Goal: Task Accomplishment & Management: Use online tool/utility

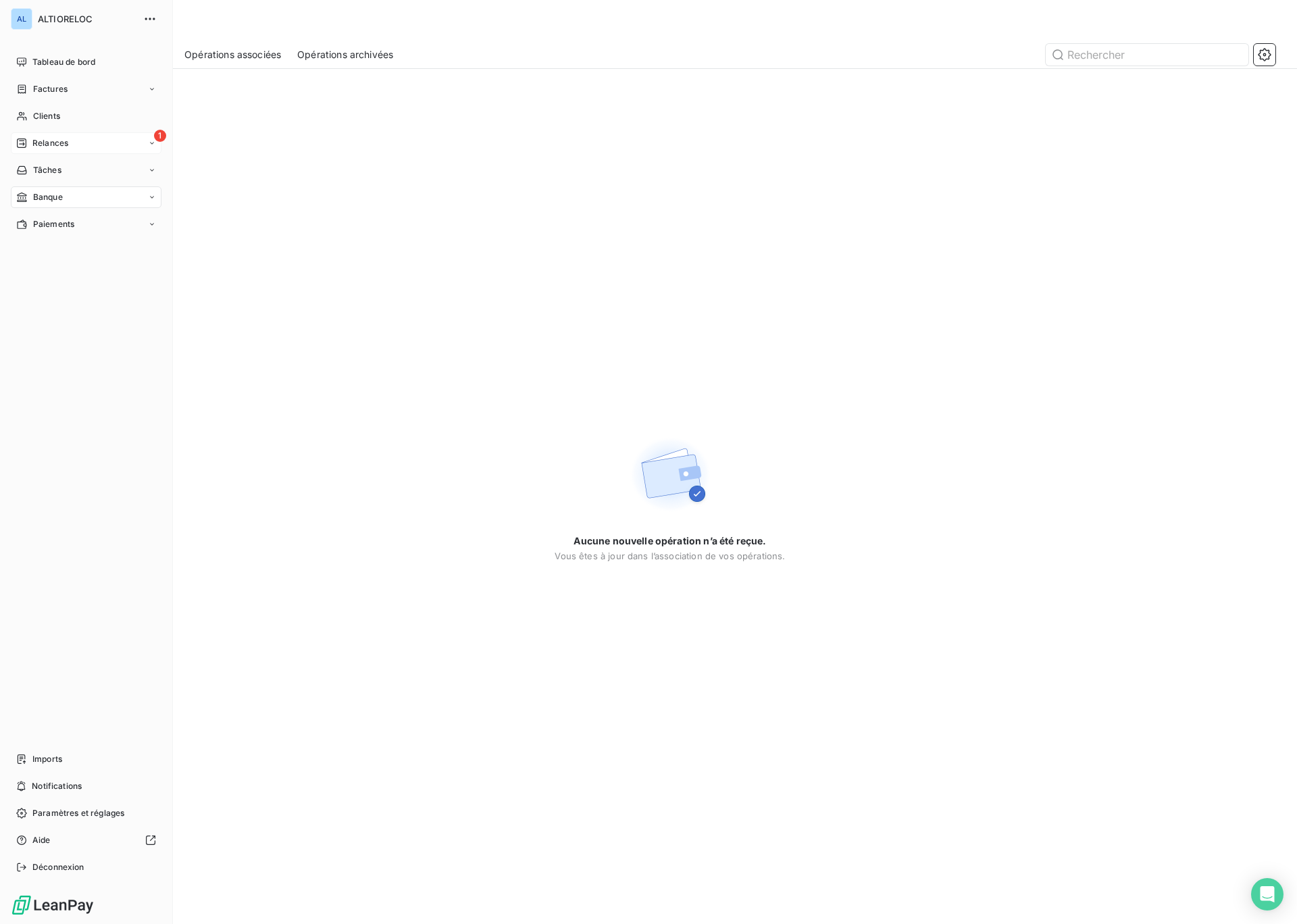
click at [53, 143] on span "Relances" at bounding box center [50, 143] width 36 height 13
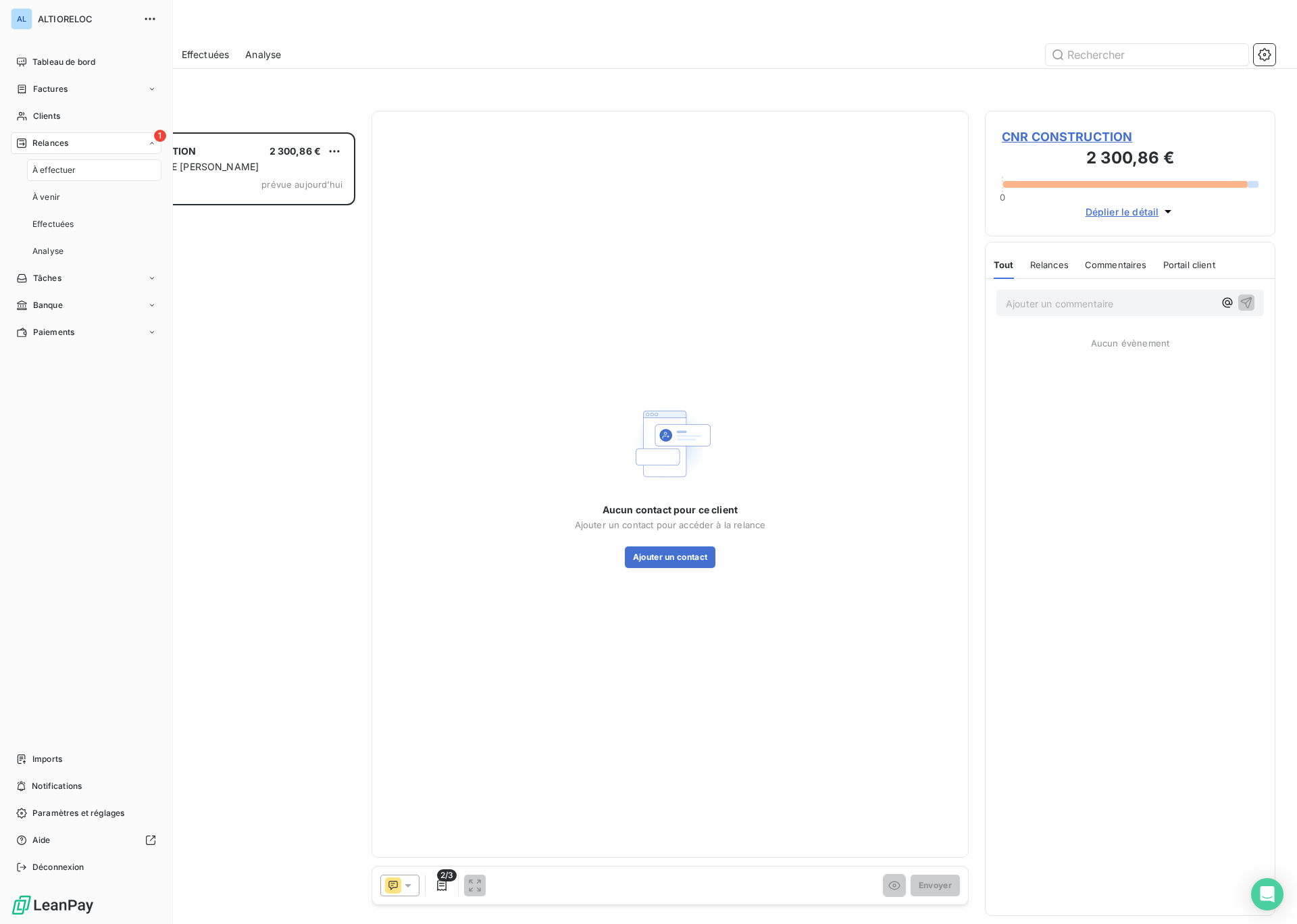
scroll to position [792, 291]
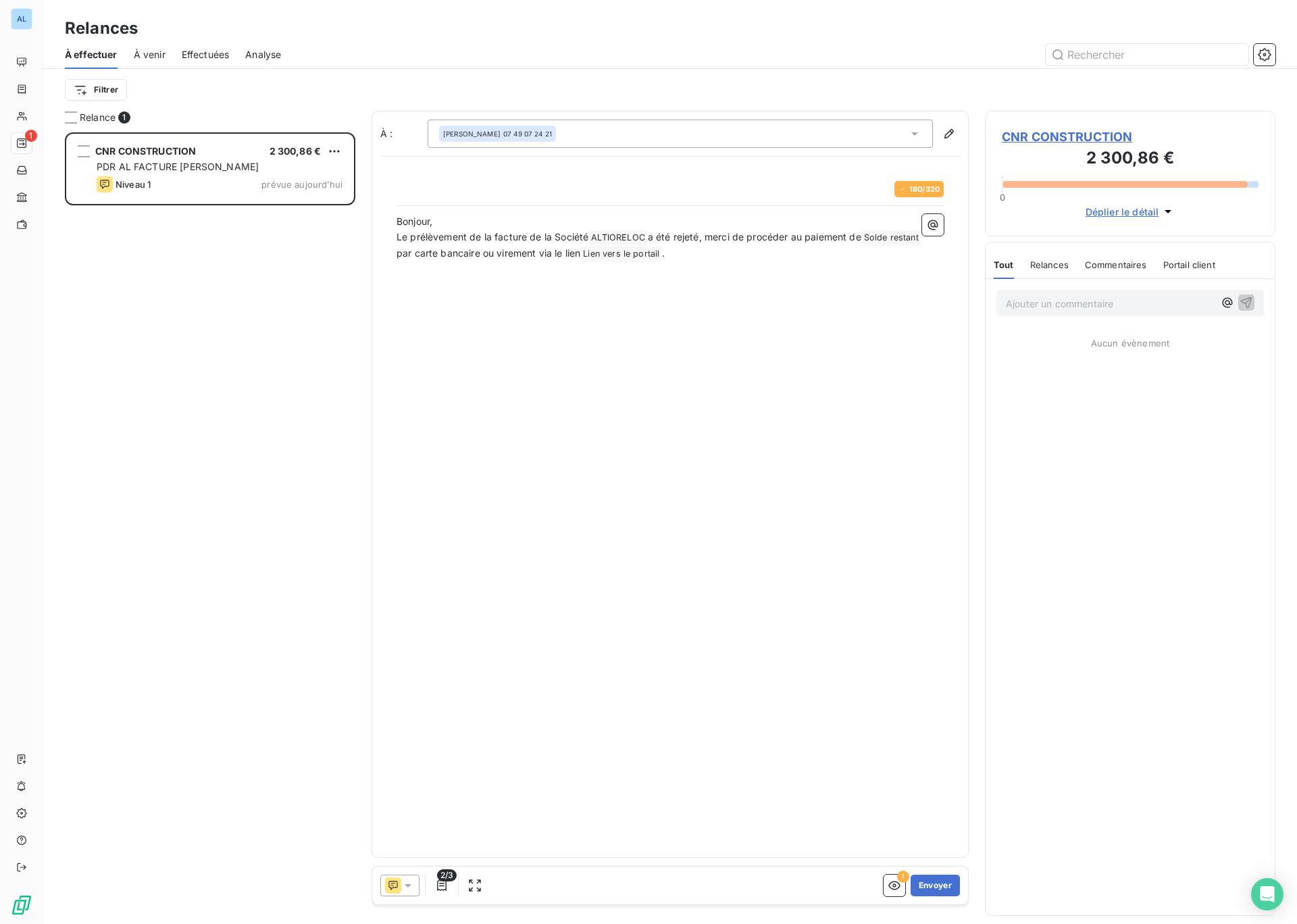
click at [407, 884] on icon at bounding box center [408, 886] width 13 height 13
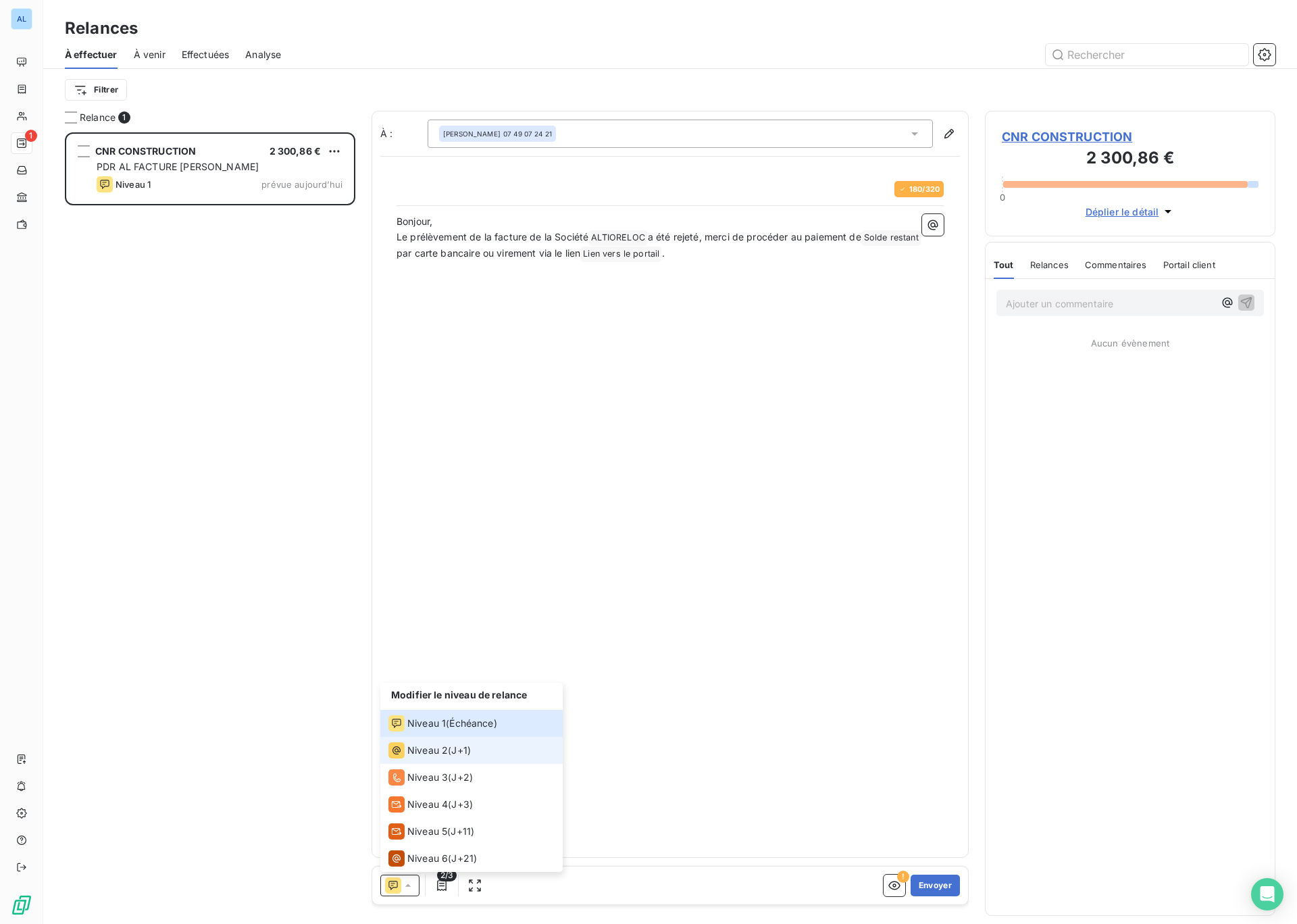
click at [434, 752] on span "Niveau 2" at bounding box center [428, 750] width 41 height 13
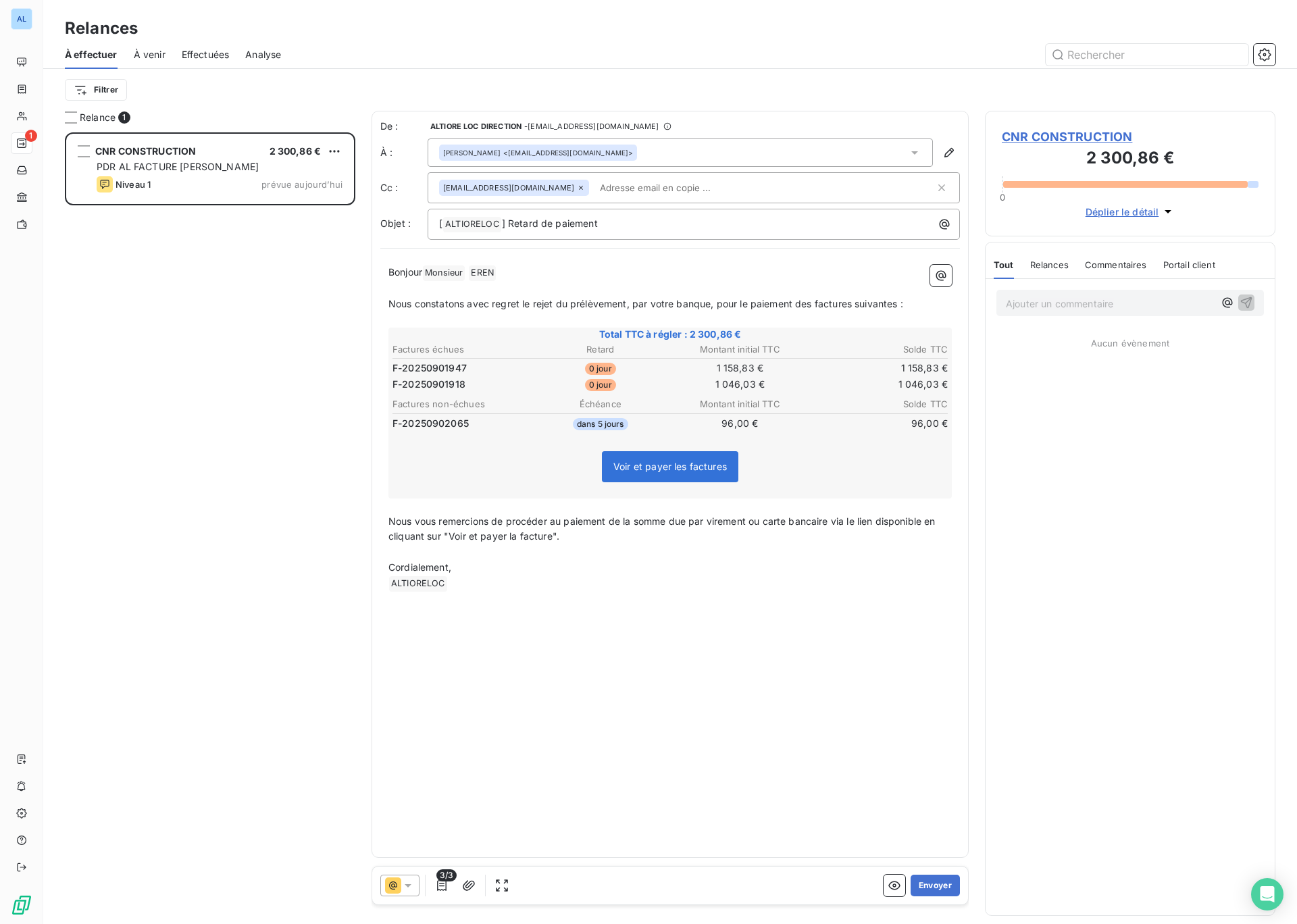
click at [641, 187] on input "text" at bounding box center [672, 188] width 156 height 20
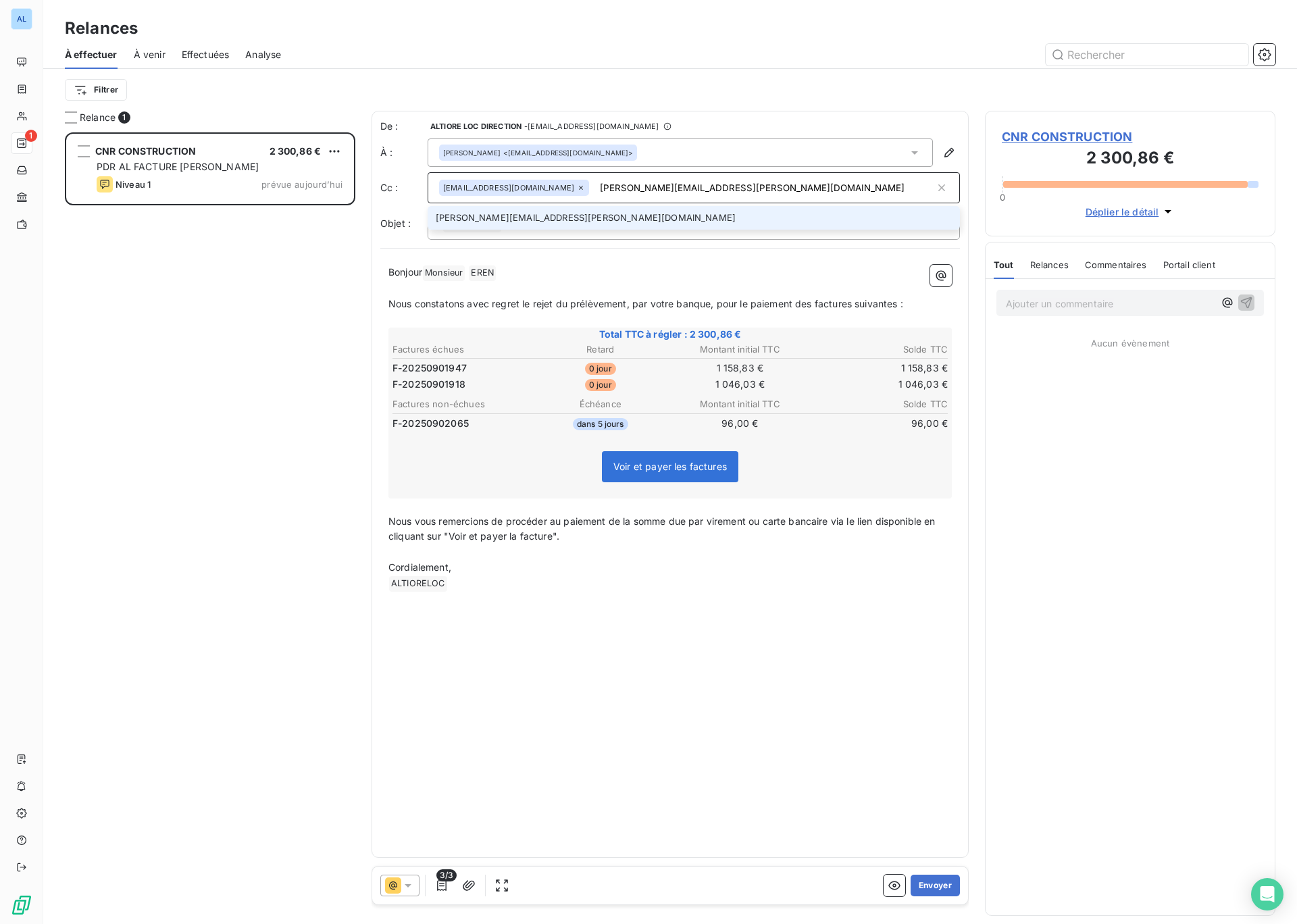
type input "[PERSON_NAME][EMAIL_ADDRESS][PERSON_NAME][DOMAIN_NAME]"
click at [549, 217] on li "[PERSON_NAME][EMAIL_ADDRESS][PERSON_NAME][DOMAIN_NAME]" at bounding box center [694, 218] width 532 height 24
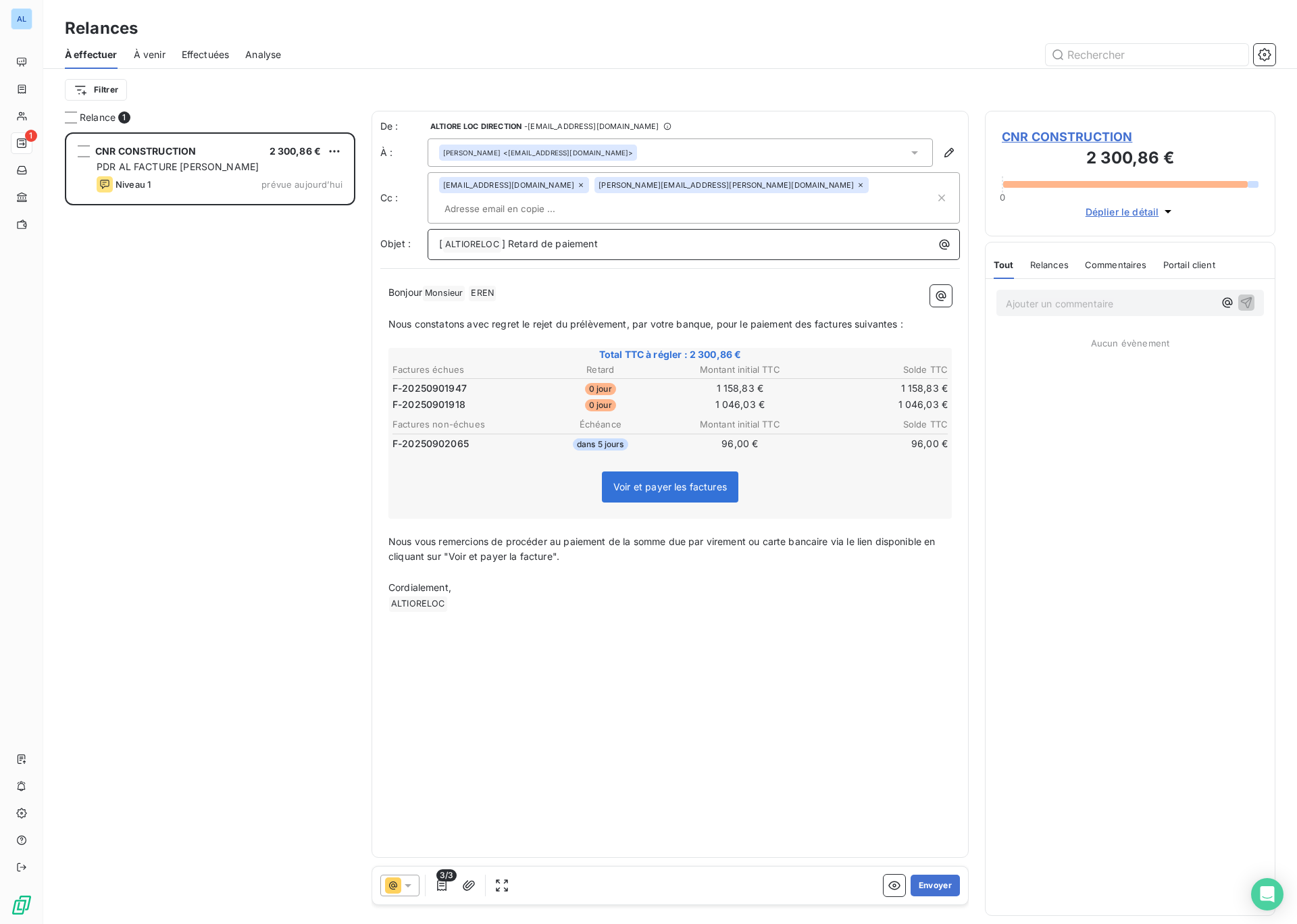
click at [508, 237] on span "] Retard de paiement" at bounding box center [549, 243] width 96 height 12
drag, startPoint x: 817, startPoint y: 306, endPoint x: 899, endPoint y: 306, distance: 82.0
click at [899, 318] on span "Nous constatons avec regret le rejet du prélèvement, par votre banque, pour le …" at bounding box center [646, 324] width 515 height 12
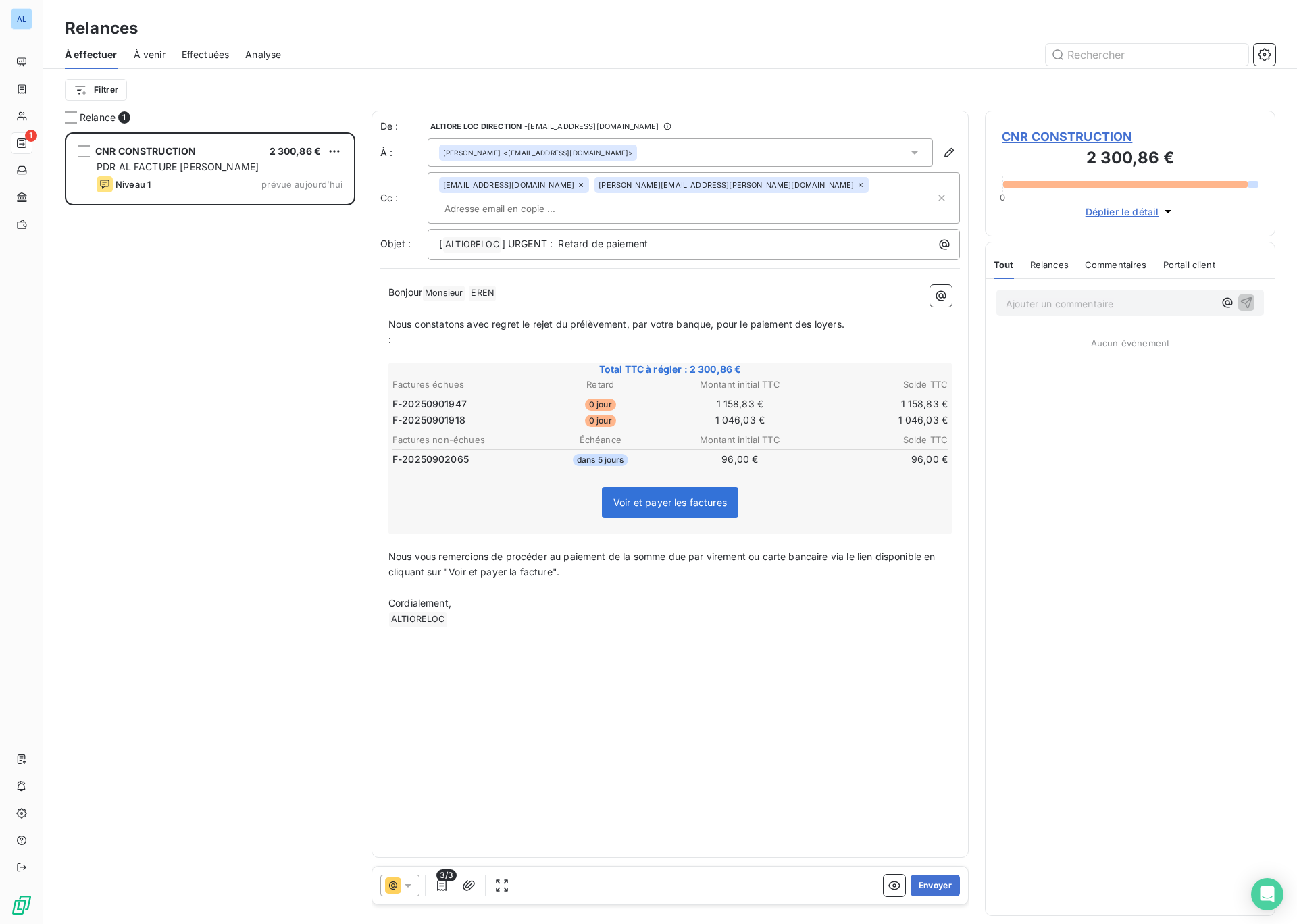
drag, startPoint x: 842, startPoint y: 307, endPoint x: 910, endPoint y: 306, distance: 68.0
click at [842, 318] on span "Nous constatons avec regret le rejet du prélèvement, par votre banque, pour le …" at bounding box center [617, 324] width 456 height 12
click at [389, 336] on span ":" at bounding box center [389, 339] width 2 height 12
click at [941, 889] on button "Envoyer" at bounding box center [935, 886] width 49 height 22
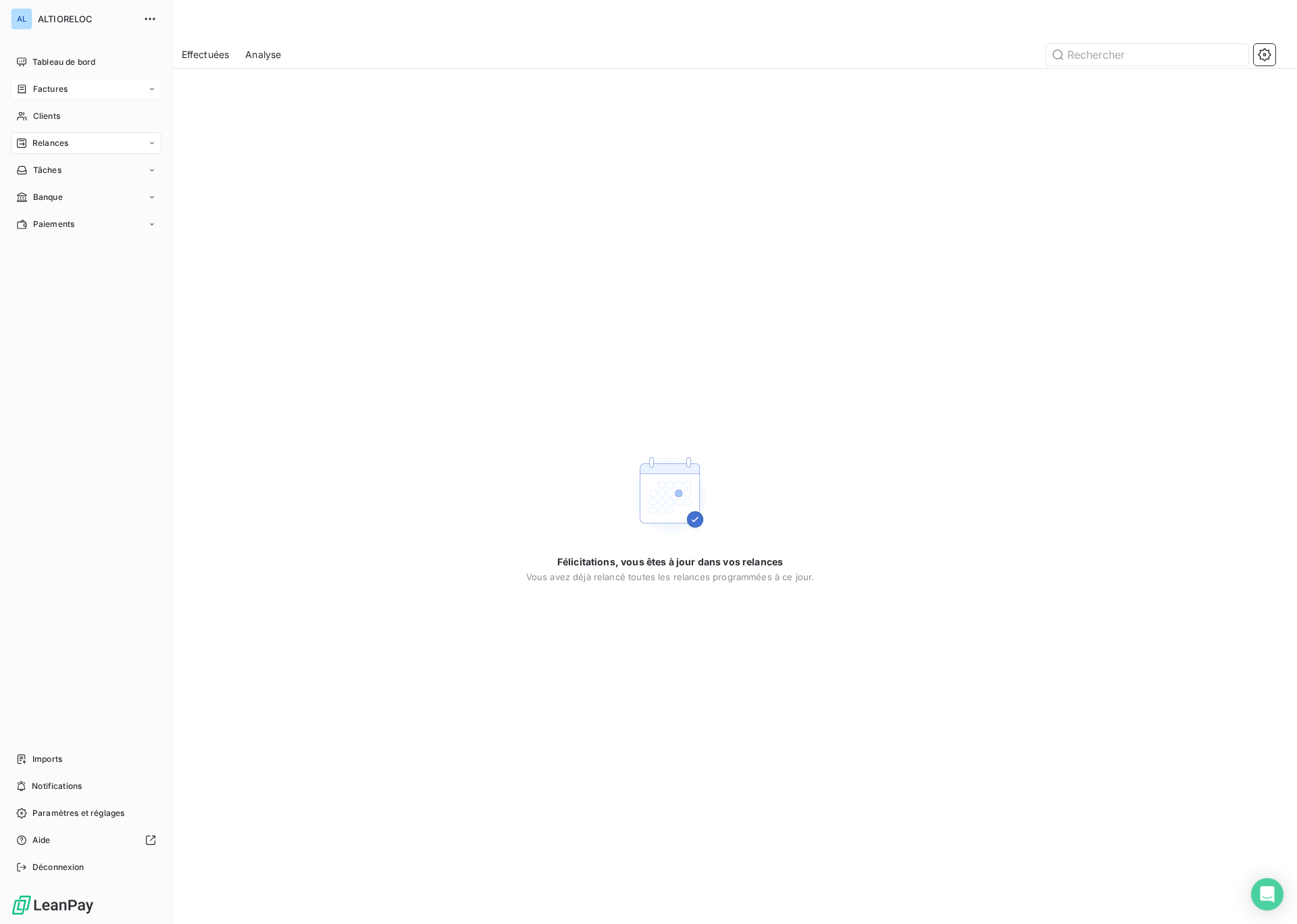
click at [49, 89] on span "Factures" at bounding box center [50, 89] width 34 height 13
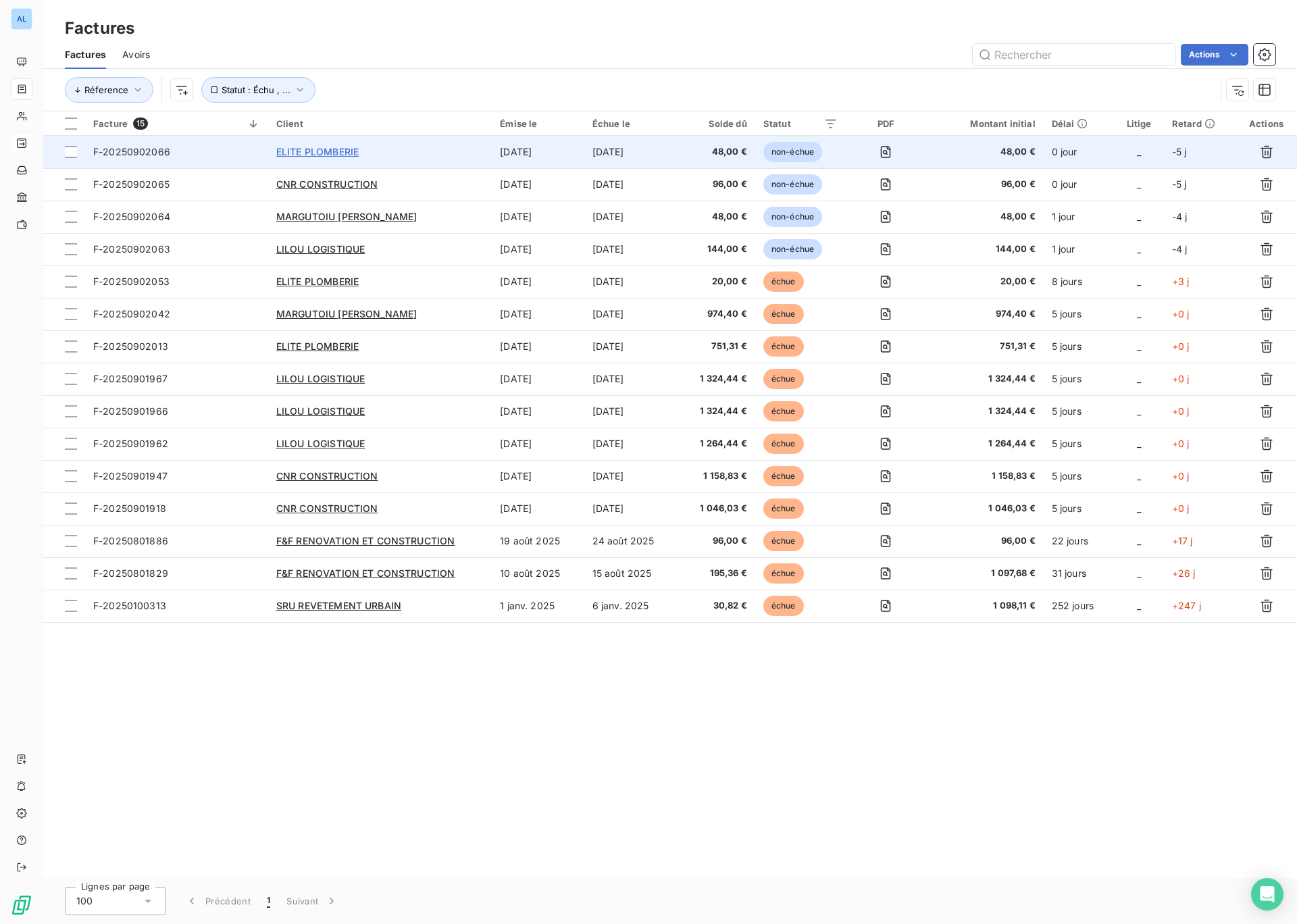
click at [326, 154] on span "ELITE PLOMBERIE" at bounding box center [317, 151] width 82 height 12
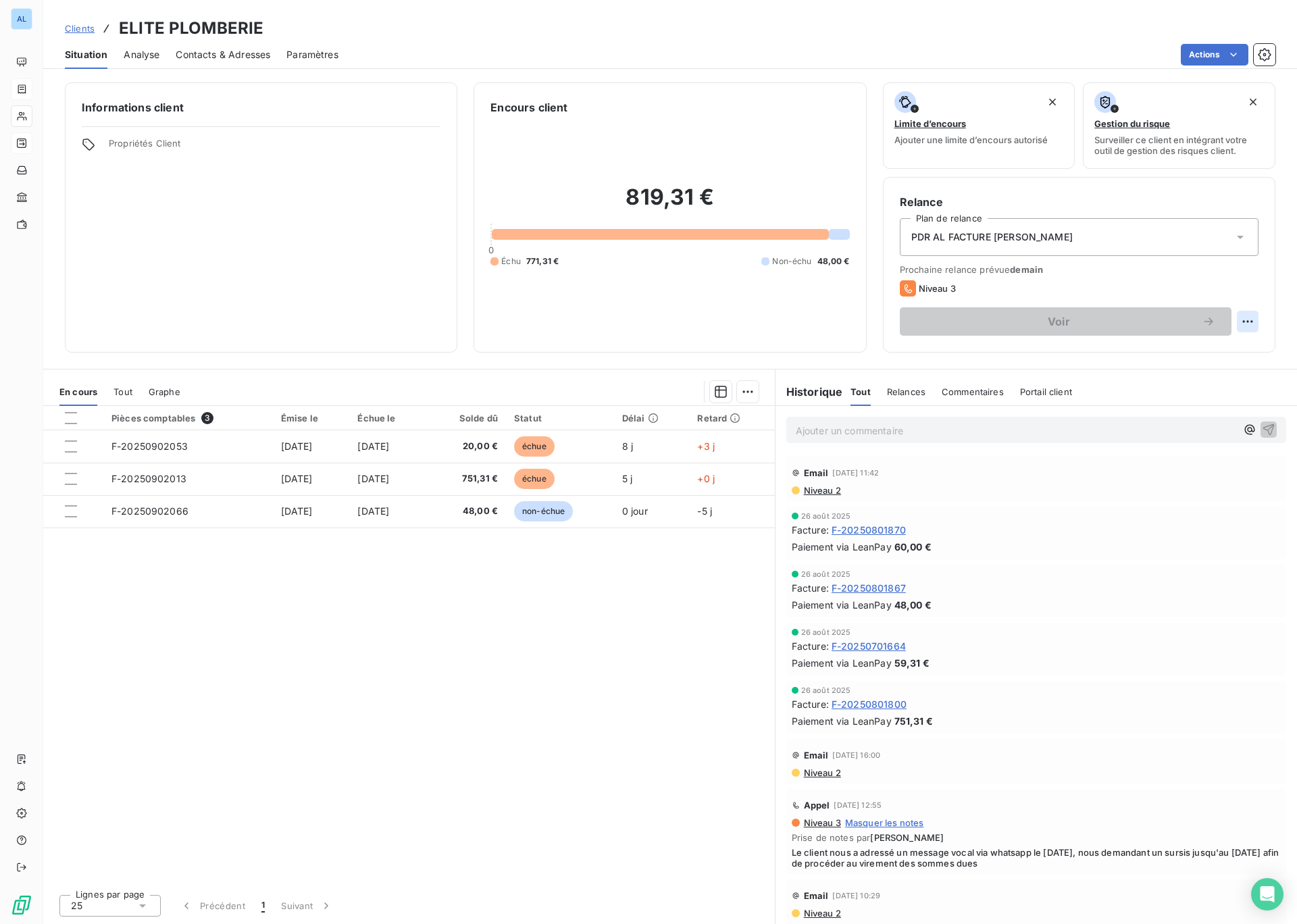
click at [1246, 320] on html "AL Clients ELITE PLOMBERIE Situation Analyse Contacts & Adresses Paramètres Act…" at bounding box center [648, 462] width 1297 height 924
click at [1198, 353] on div "Replanifier cette action" at bounding box center [1192, 351] width 121 height 22
select select "8"
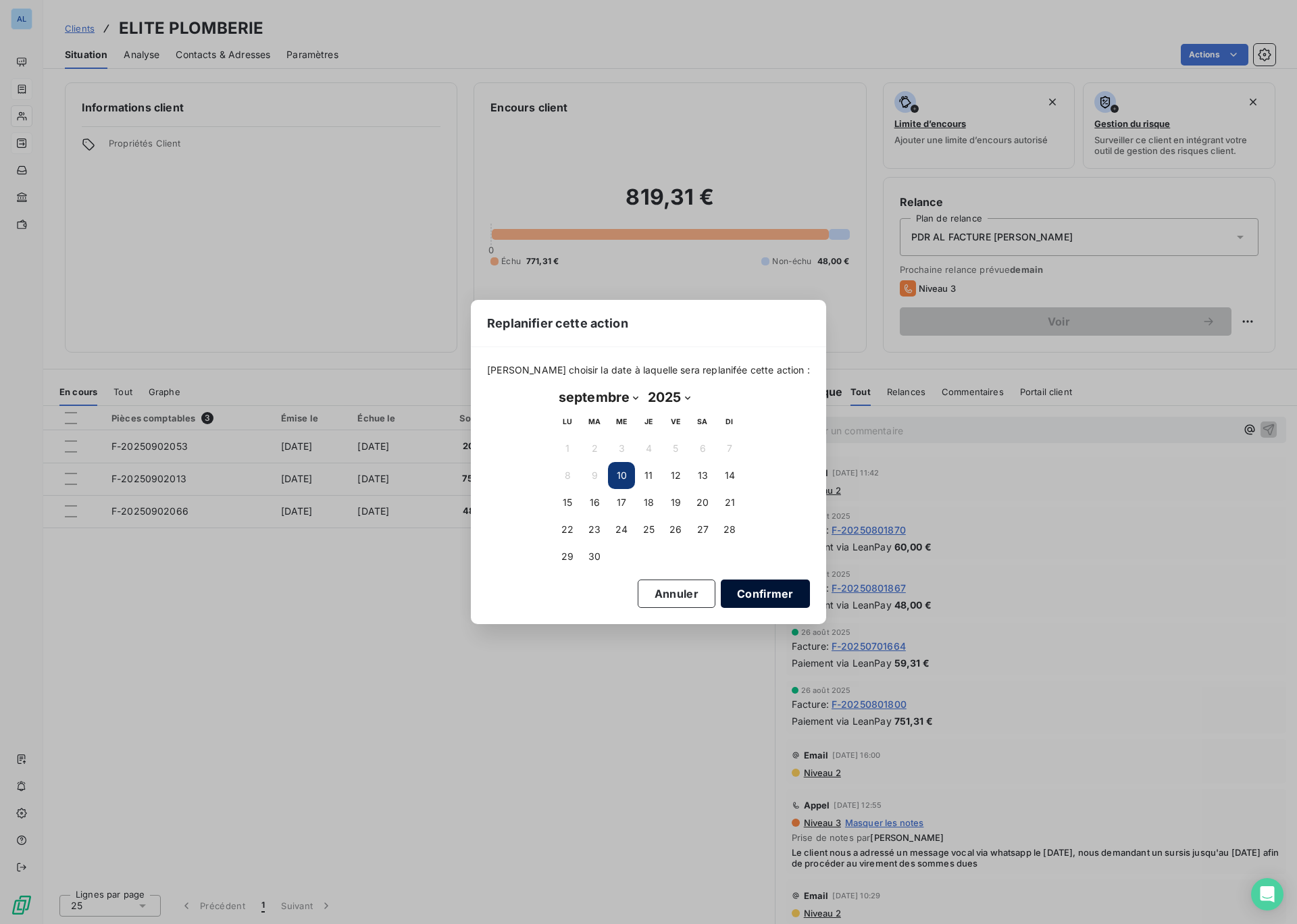
click at [726, 598] on button "Confirmer" at bounding box center [766, 594] width 89 height 28
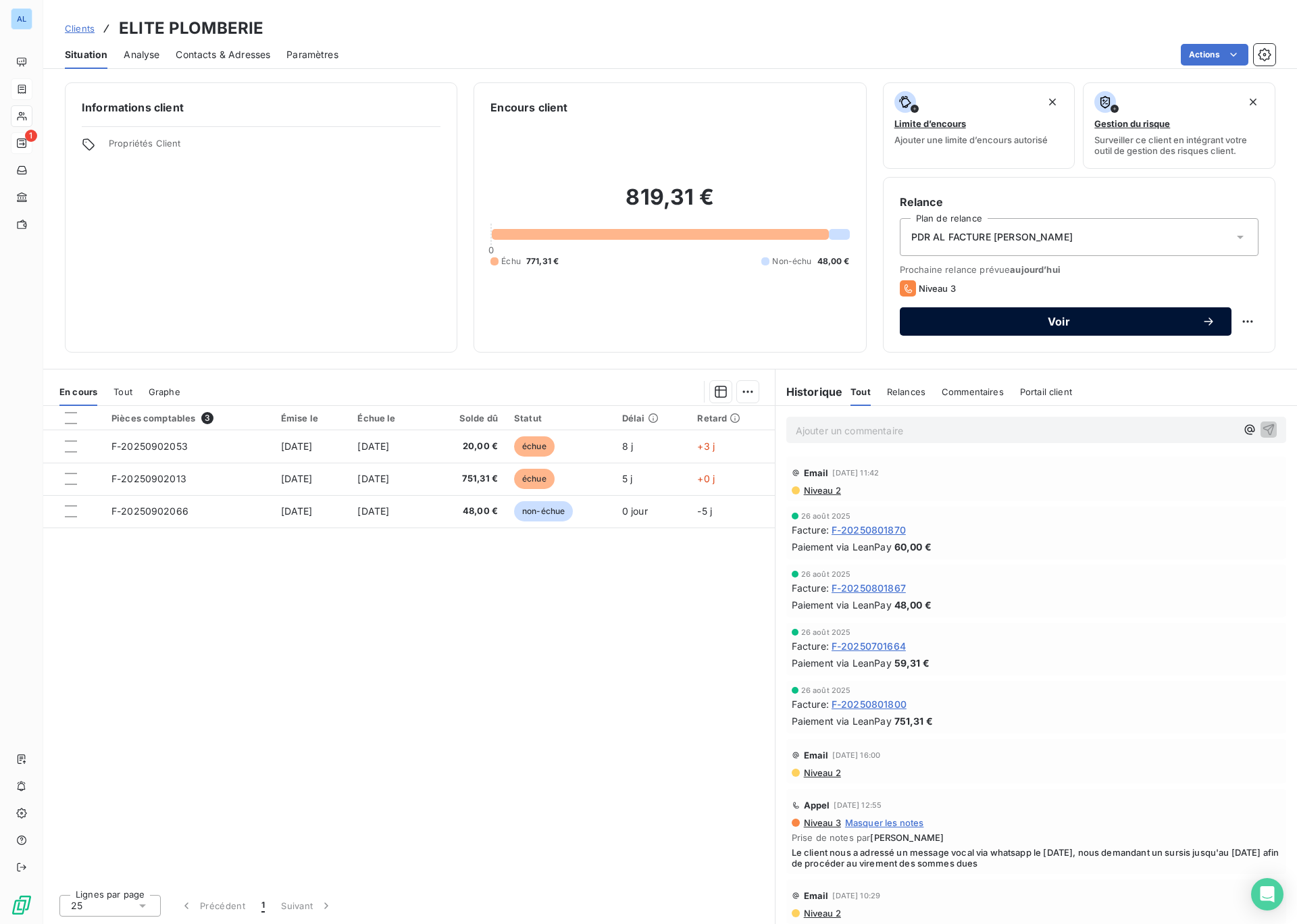
click at [997, 319] on span "Voir" at bounding box center [1059, 321] width 286 height 11
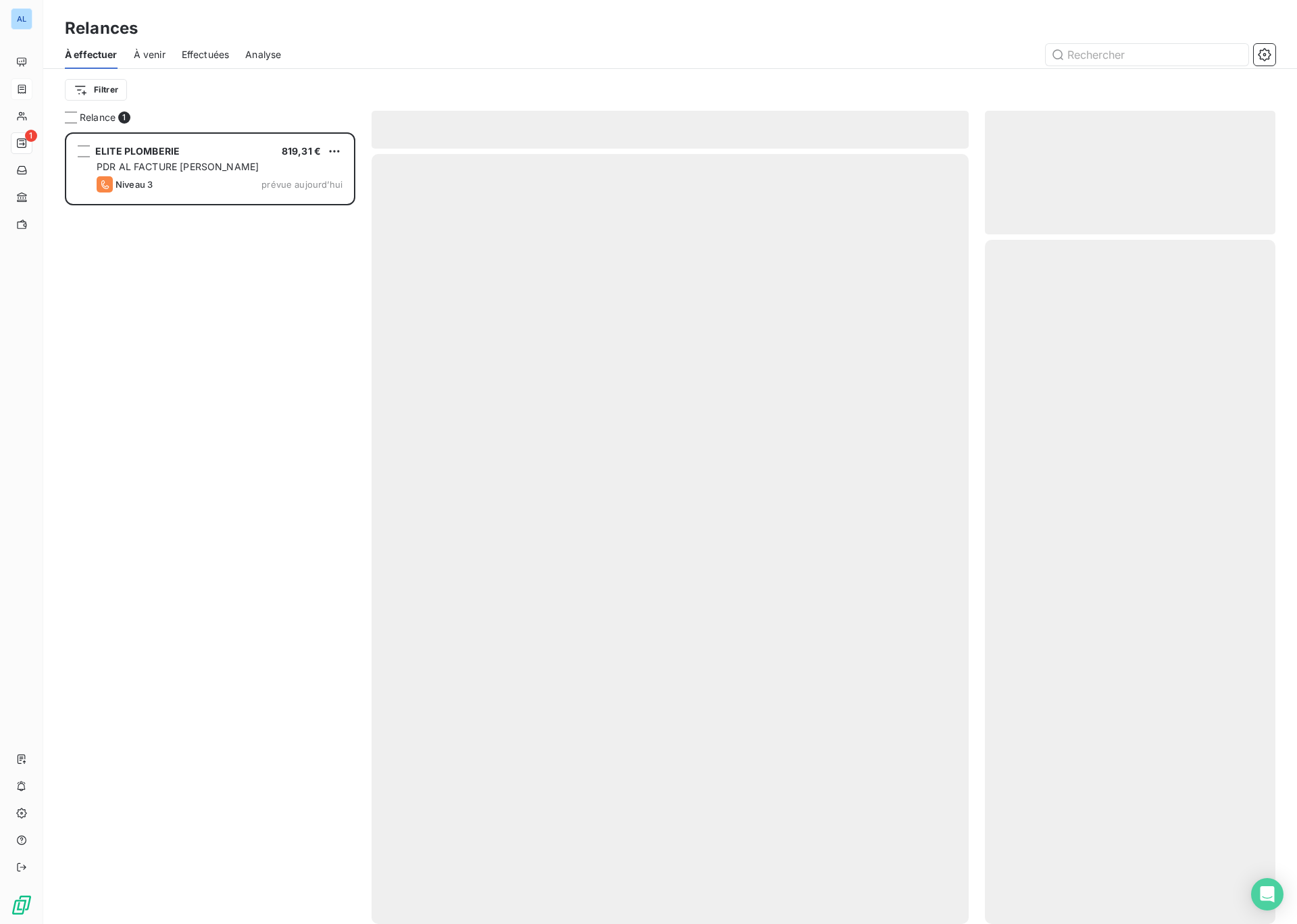
scroll to position [792, 291]
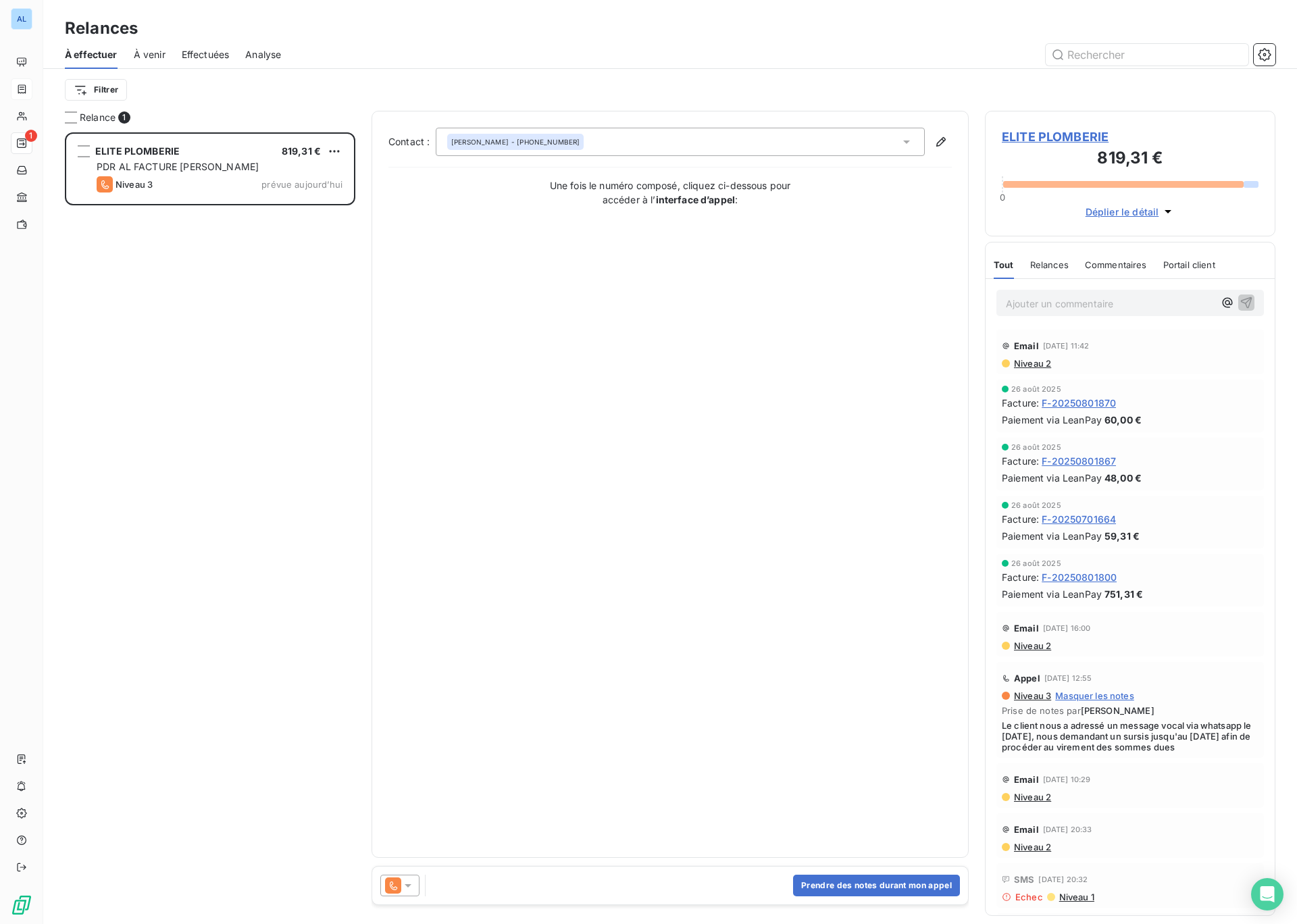
click at [409, 893] on div at bounding box center [400, 886] width 39 height 22
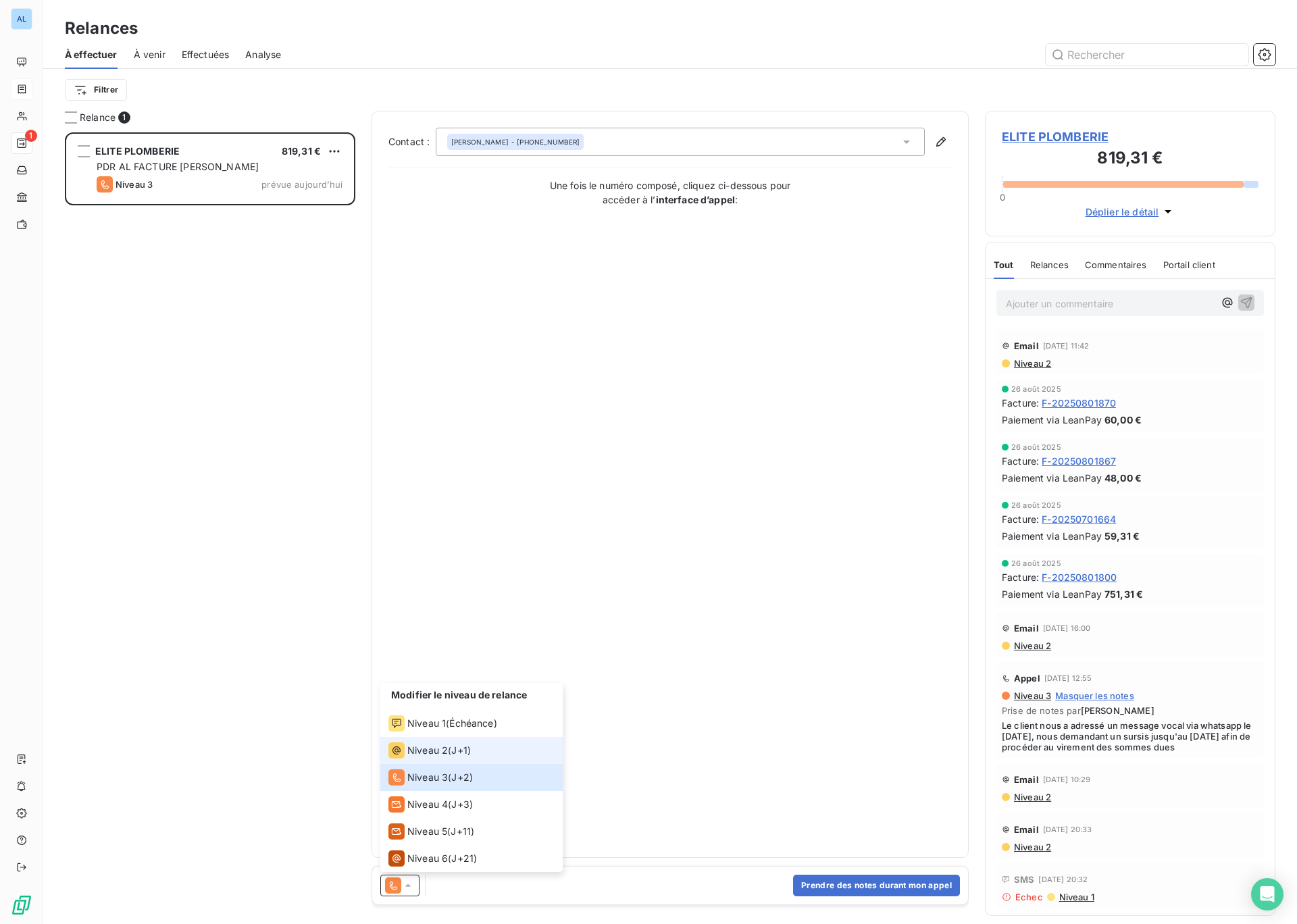
click at [434, 756] on span "Niveau 2" at bounding box center [428, 750] width 41 height 13
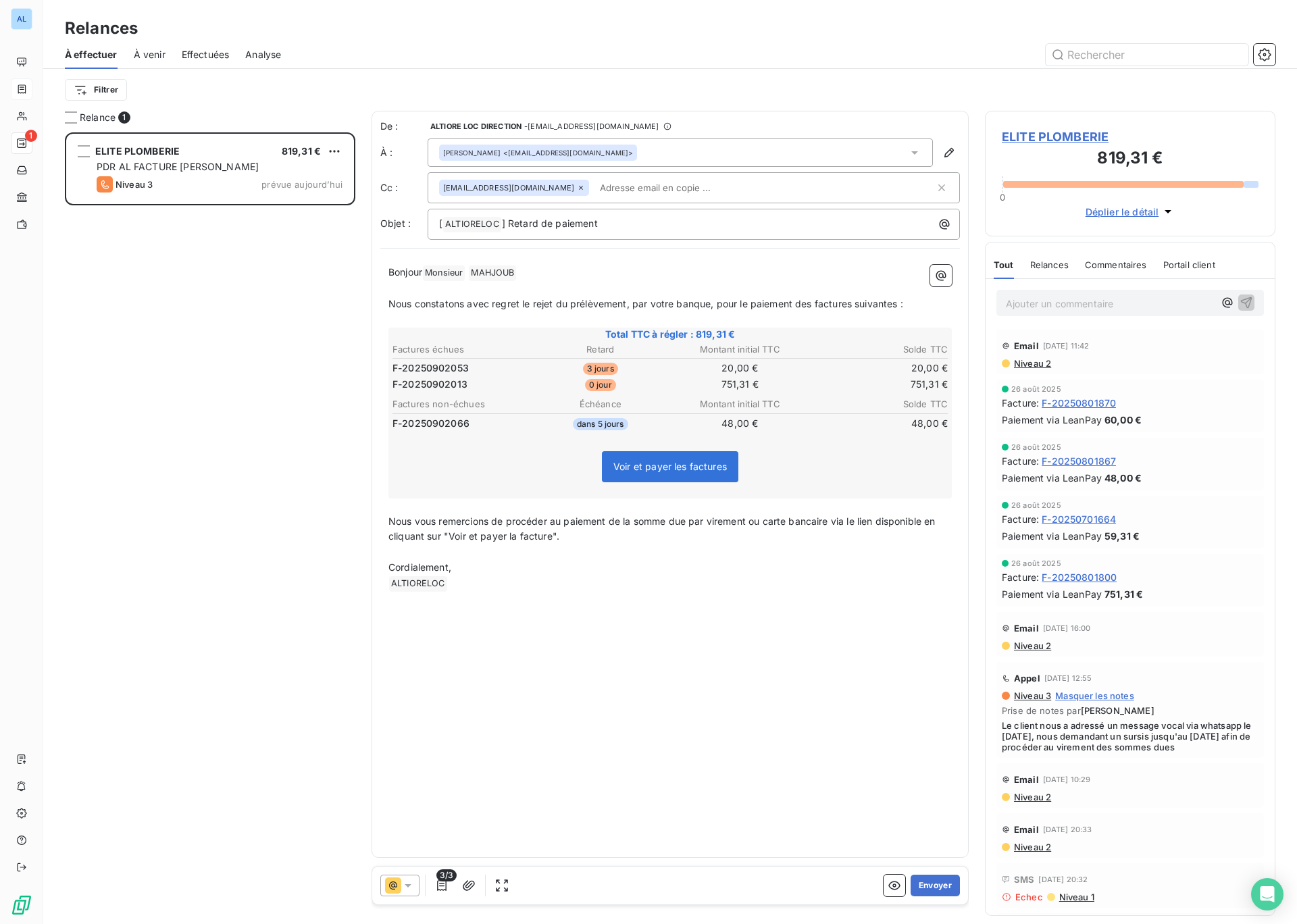
drag, startPoint x: 799, startPoint y: 306, endPoint x: 880, endPoint y: 301, distance: 81.2
click at [880, 303] on span "Nous constatons avec regret le rejet du prélèvement, par votre banque, pour le …" at bounding box center [646, 303] width 515 height 12
drag, startPoint x: 798, startPoint y: 304, endPoint x: 899, endPoint y: 304, distance: 101.0
click at [899, 304] on span "Nous constatons avec regret le rejet du prélèvement, par votre banque, pour le …" at bounding box center [646, 303] width 515 height 12
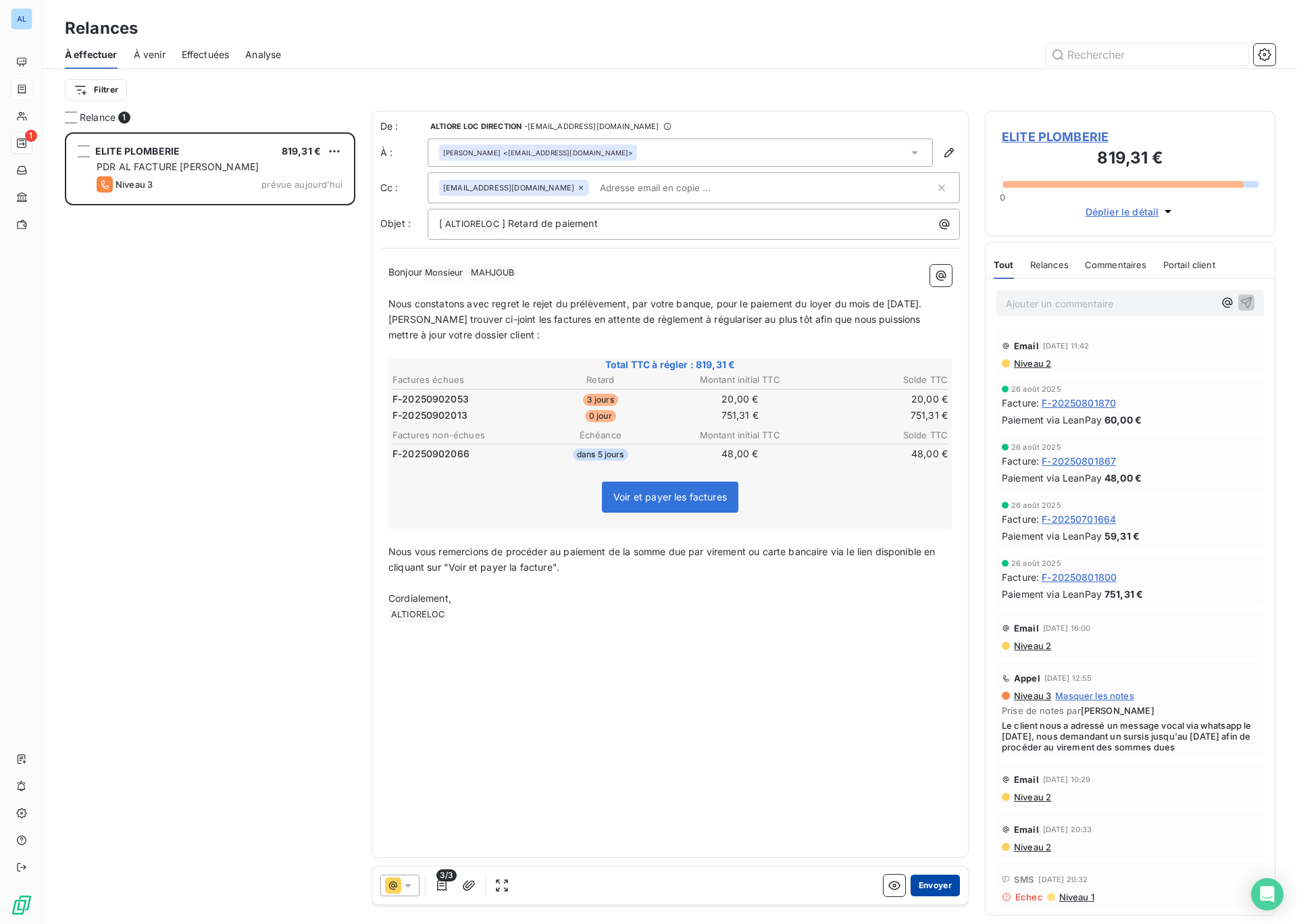
click at [938, 881] on button "Envoyer" at bounding box center [935, 886] width 49 height 22
